Goal: Download file/media

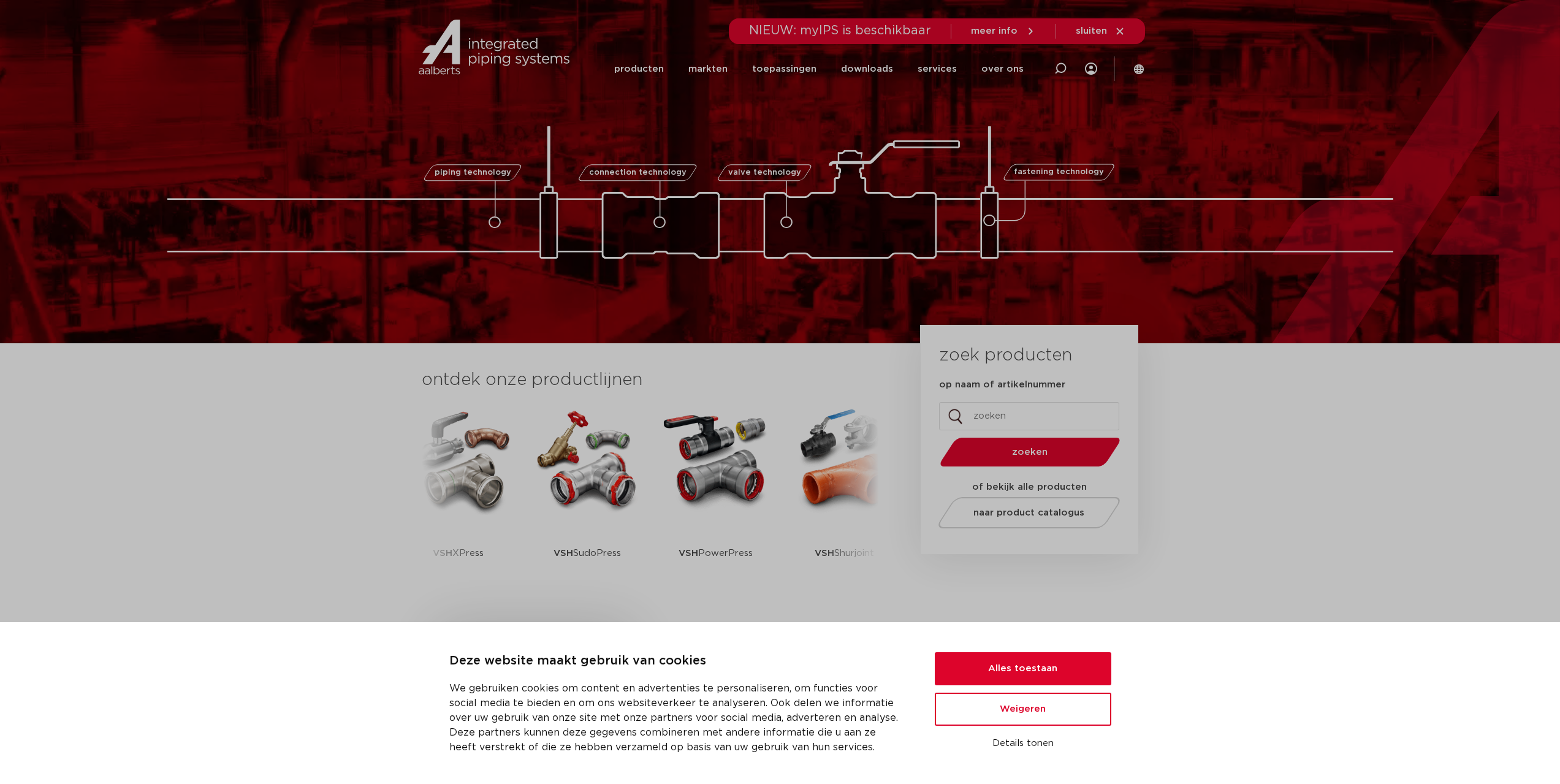
click at [1012, 420] on input "op naam of artikelnummer" at bounding box center [1029, 416] width 180 height 28
type input "8172"
click at [935, 437] on button "zoeken" at bounding box center [1029, 452] width 190 height 31
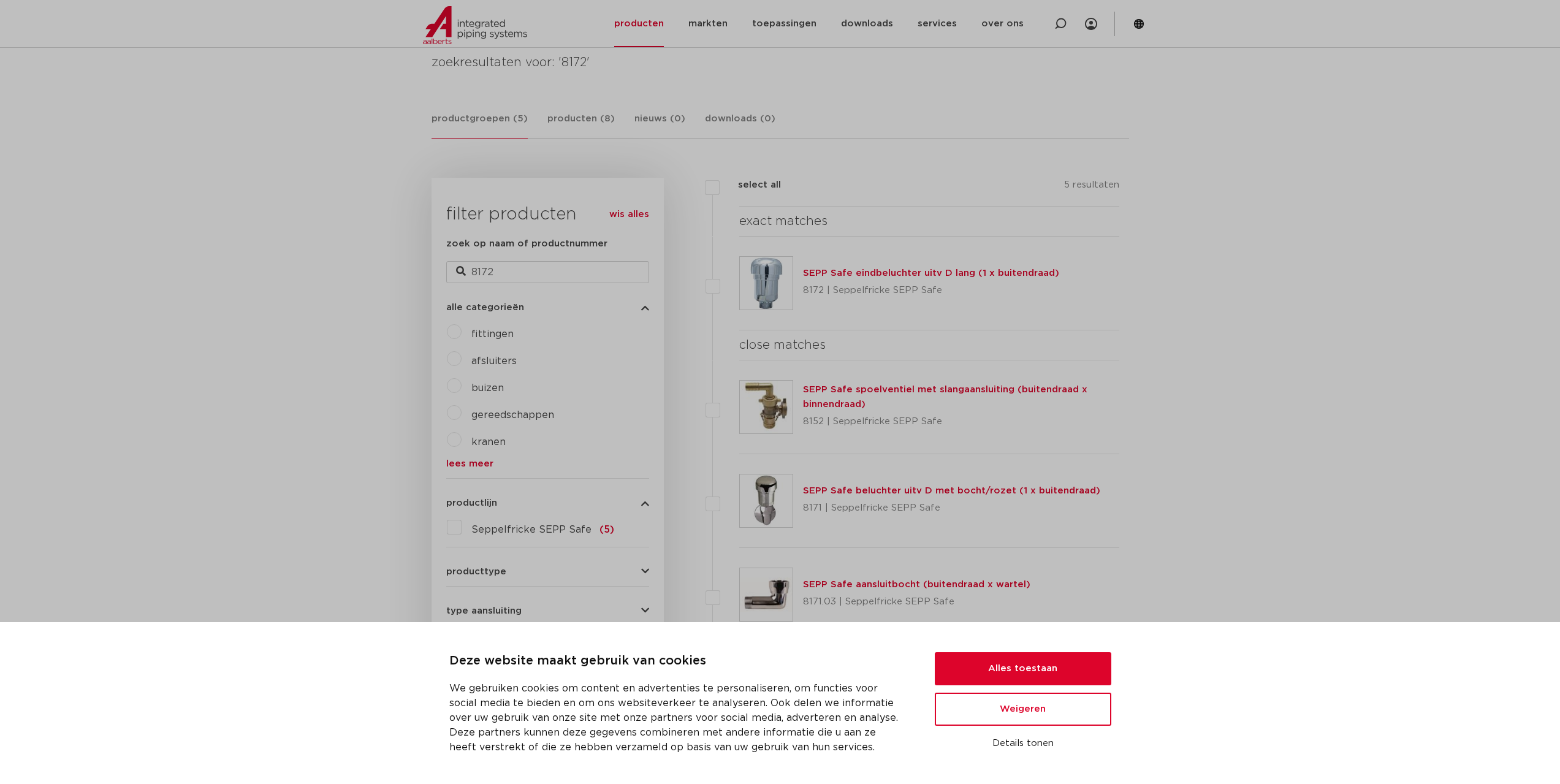
scroll to position [245, 0]
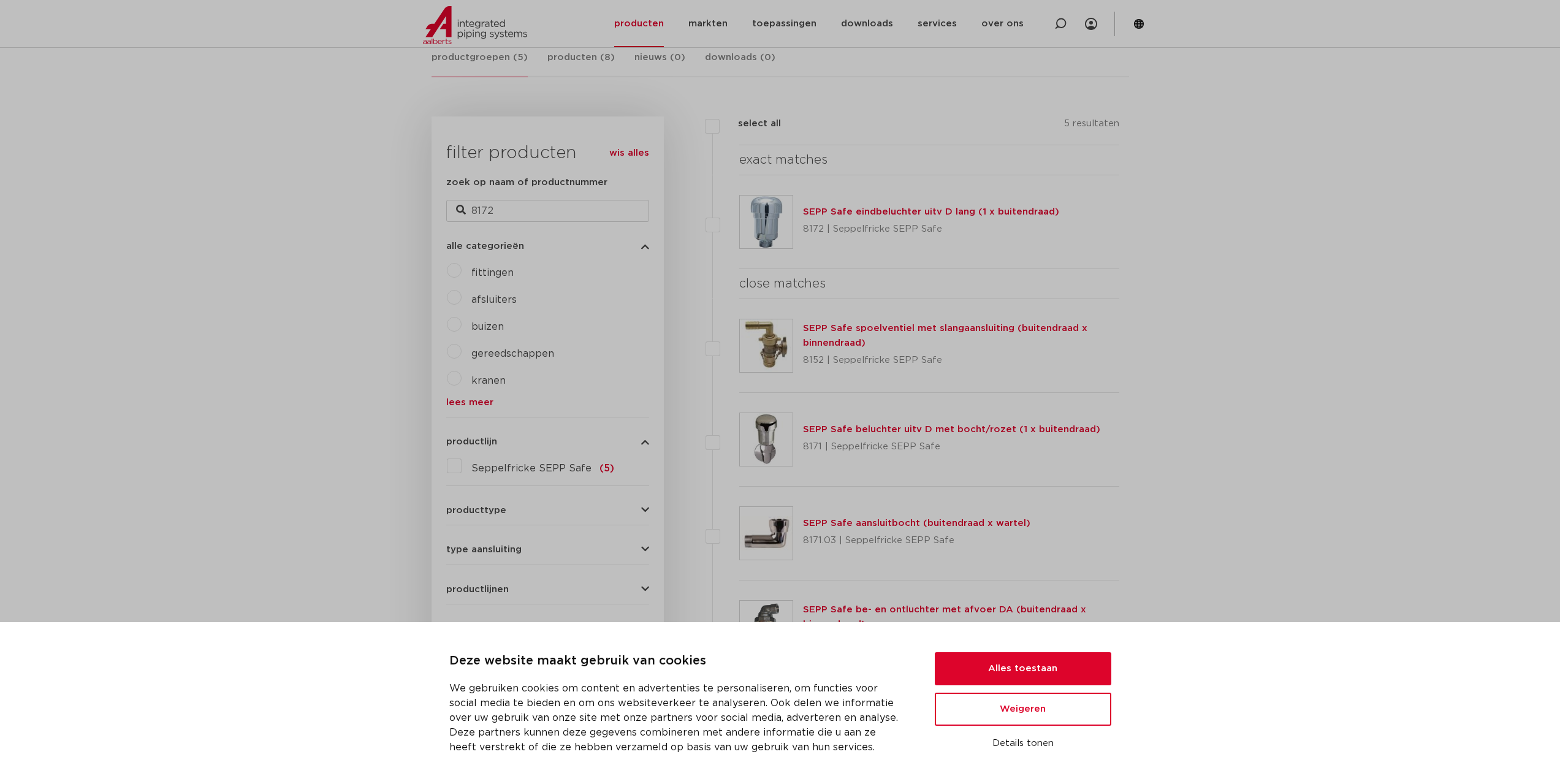
click at [923, 208] on link "SEPP Safe eindbeluchter uitv D lang (1 x buitendraad)" at bounding box center [930, 211] width 256 height 9
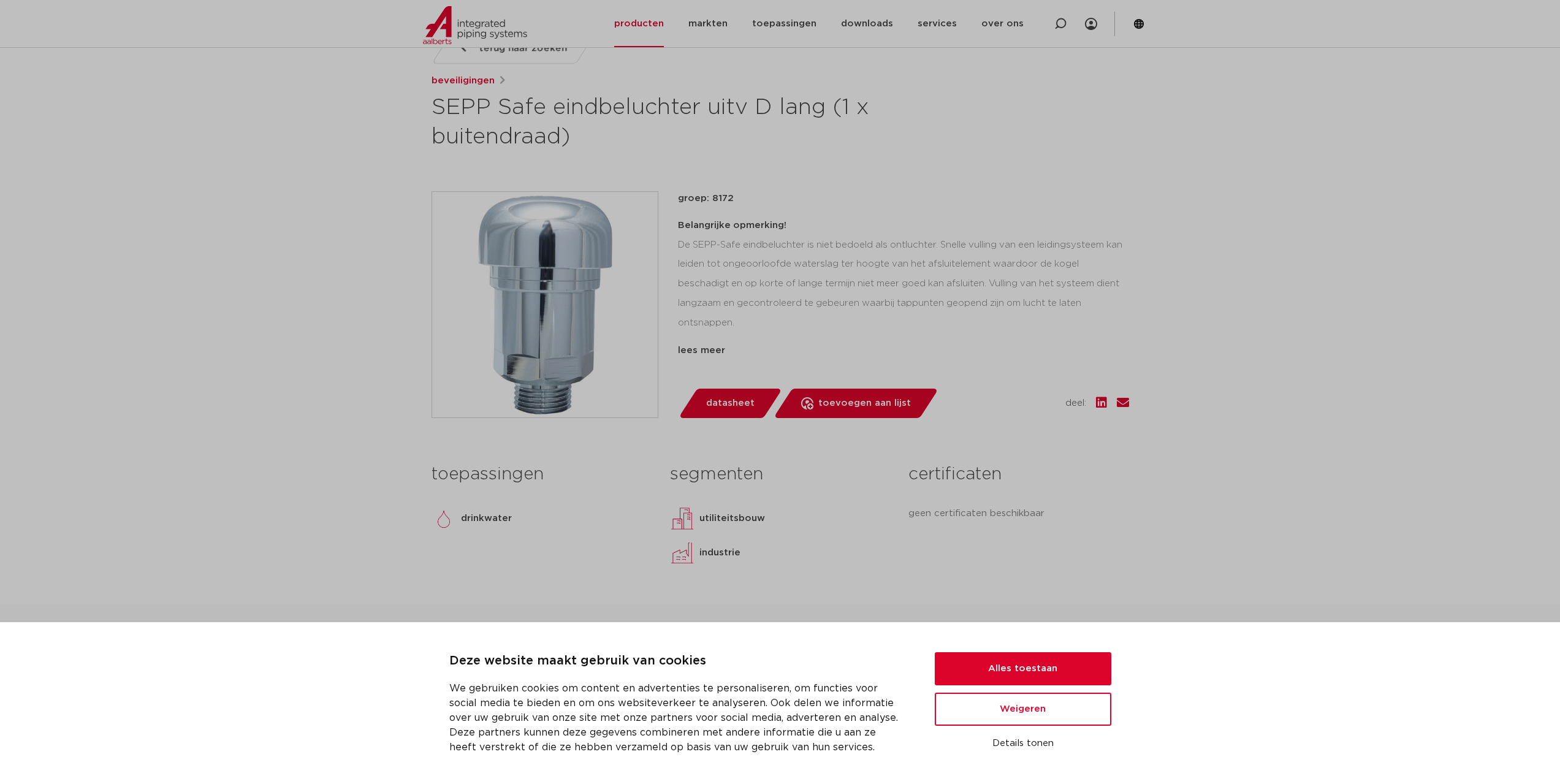
scroll to position [368, 0]
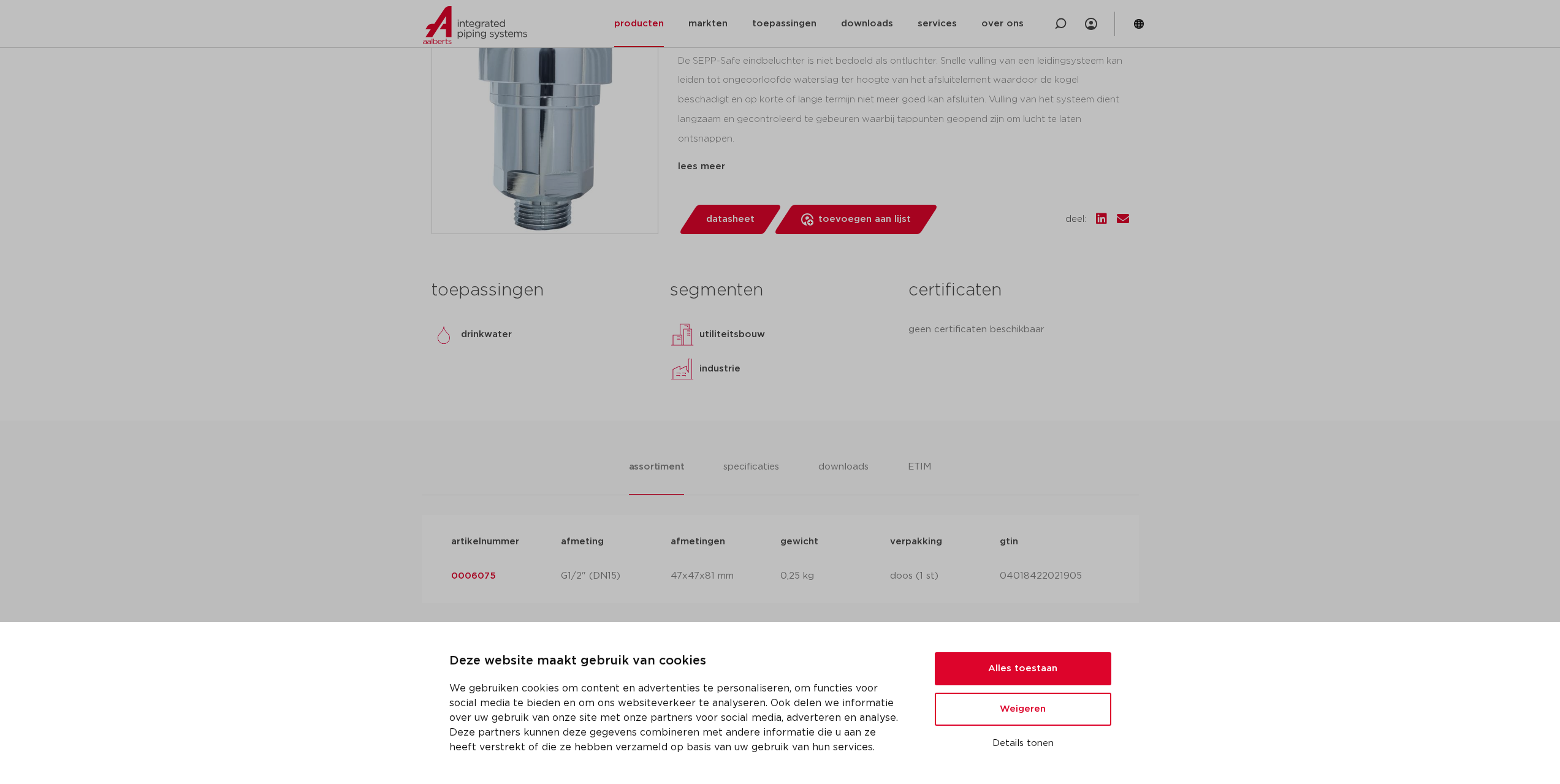
click at [740, 220] on span "datasheet" at bounding box center [730, 219] width 48 height 20
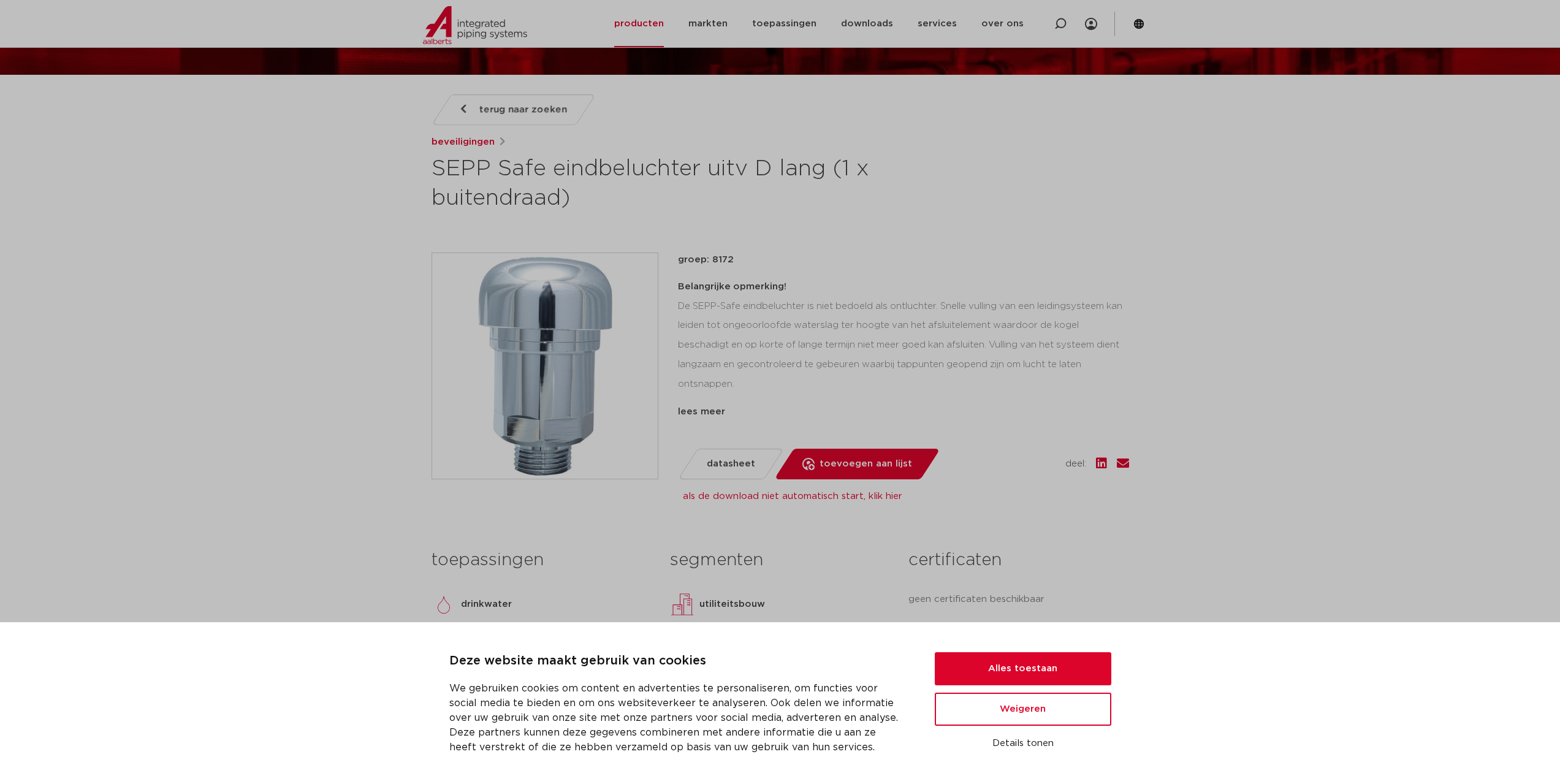
scroll to position [184, 0]
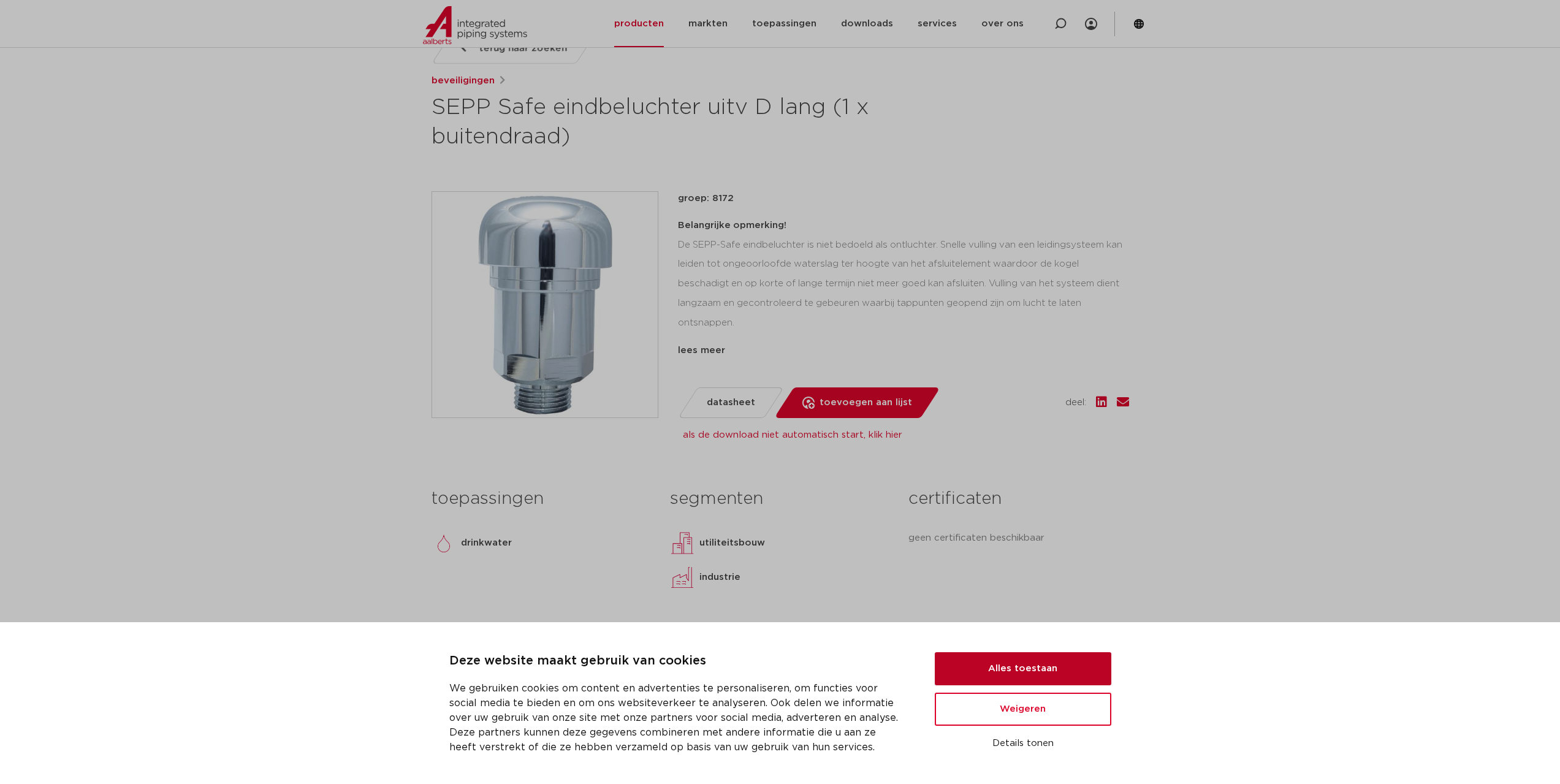
click at [1020, 674] on button "Alles toestaan" at bounding box center [1023, 669] width 177 height 33
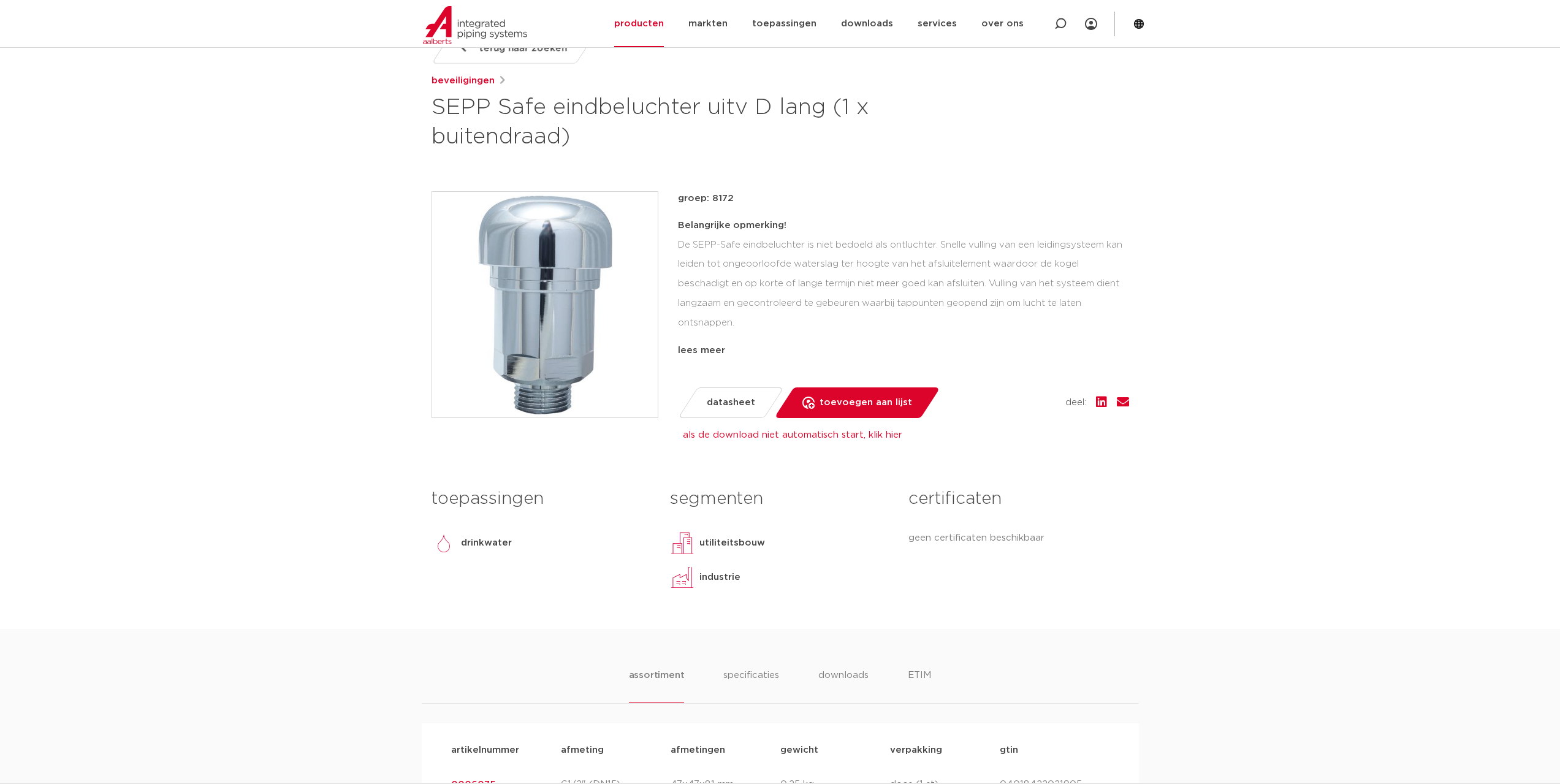
click at [750, 437] on link "als de download niet automatisch start, klik hier" at bounding box center [792, 434] width 219 height 9
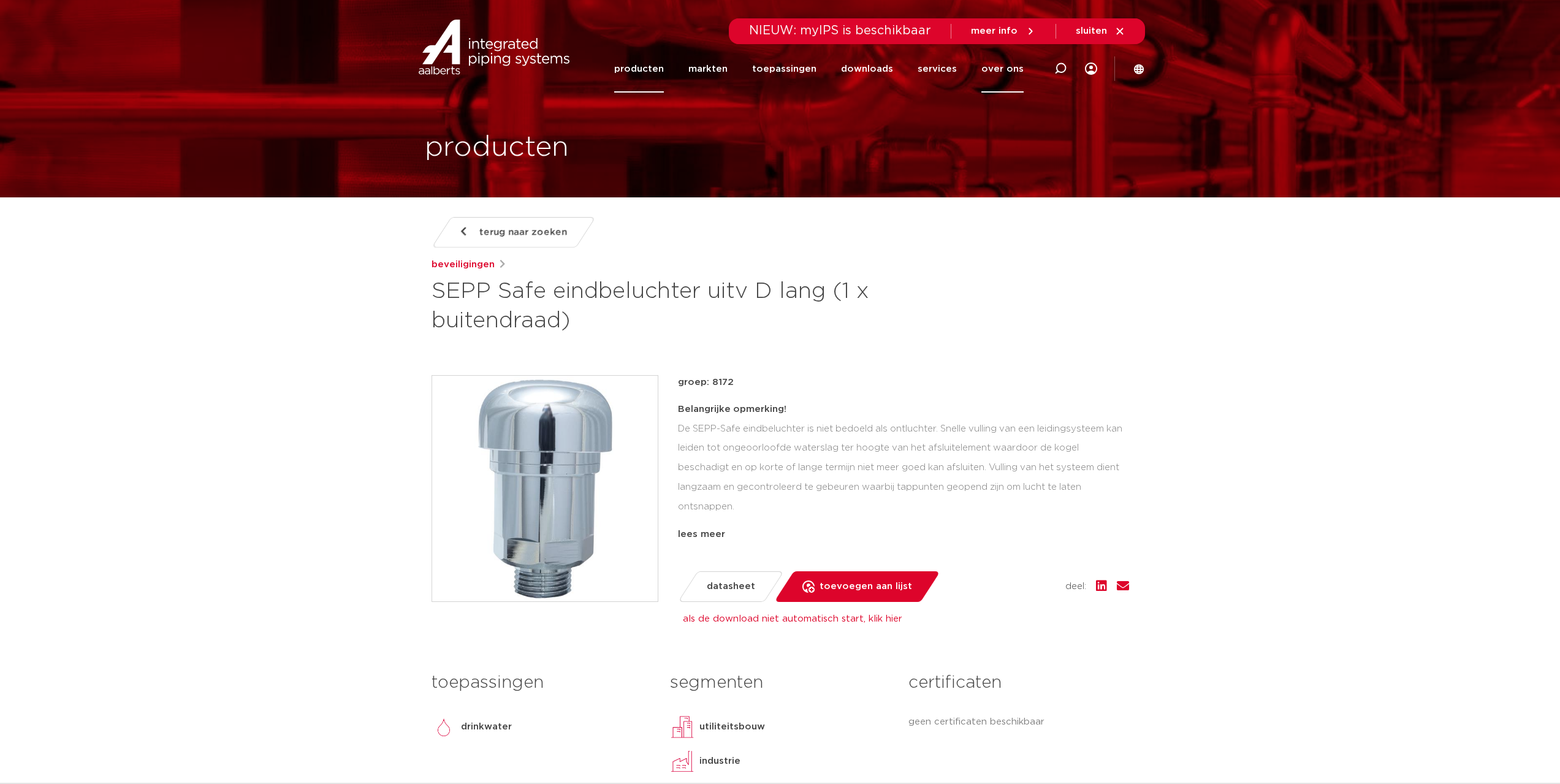
click at [1016, 65] on link "over ons" at bounding box center [1002, 69] width 43 height 47
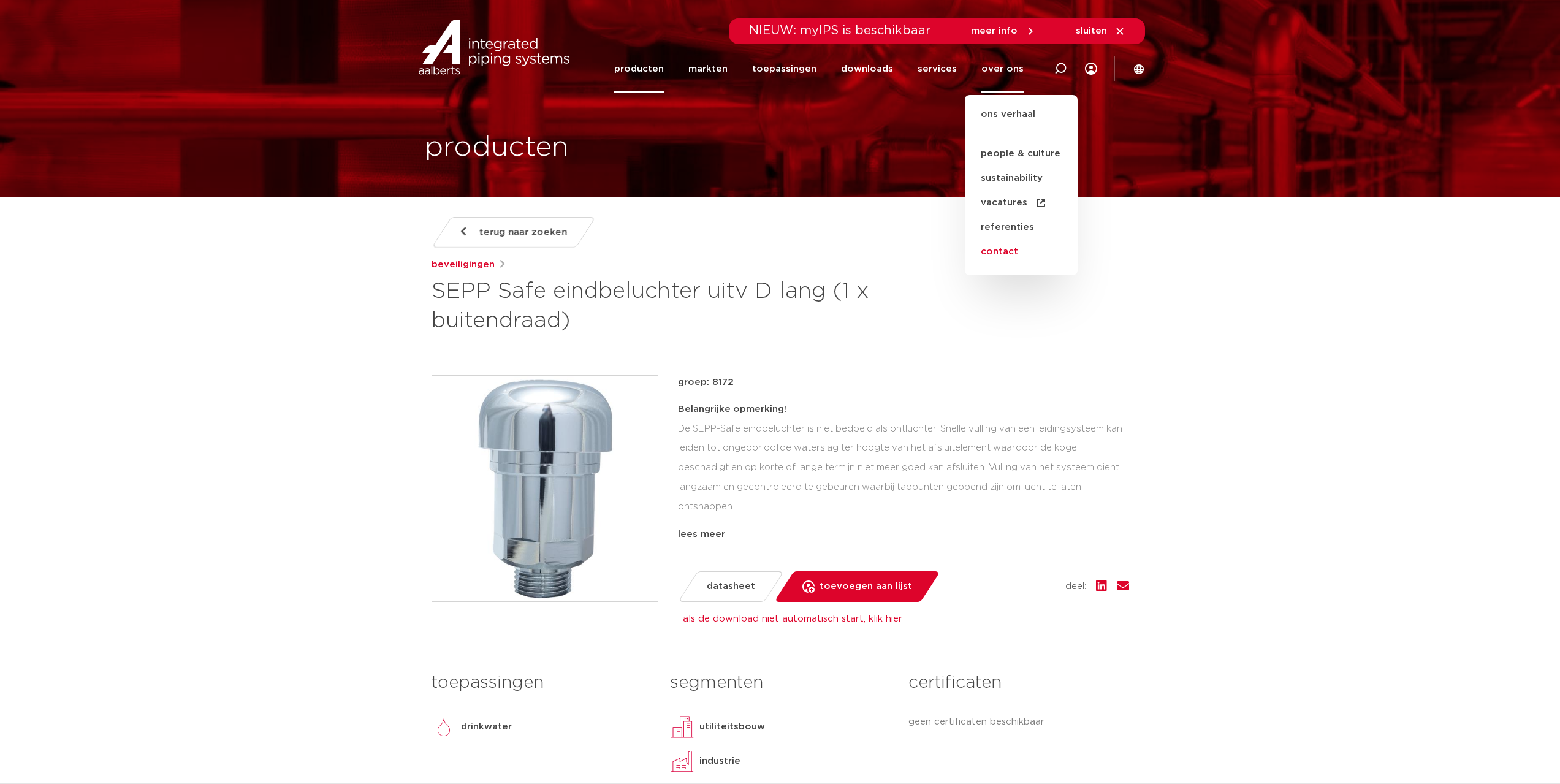
click at [1024, 253] on link "contact" at bounding box center [1021, 252] width 113 height 25
